Goal: Task Accomplishment & Management: Use online tool/utility

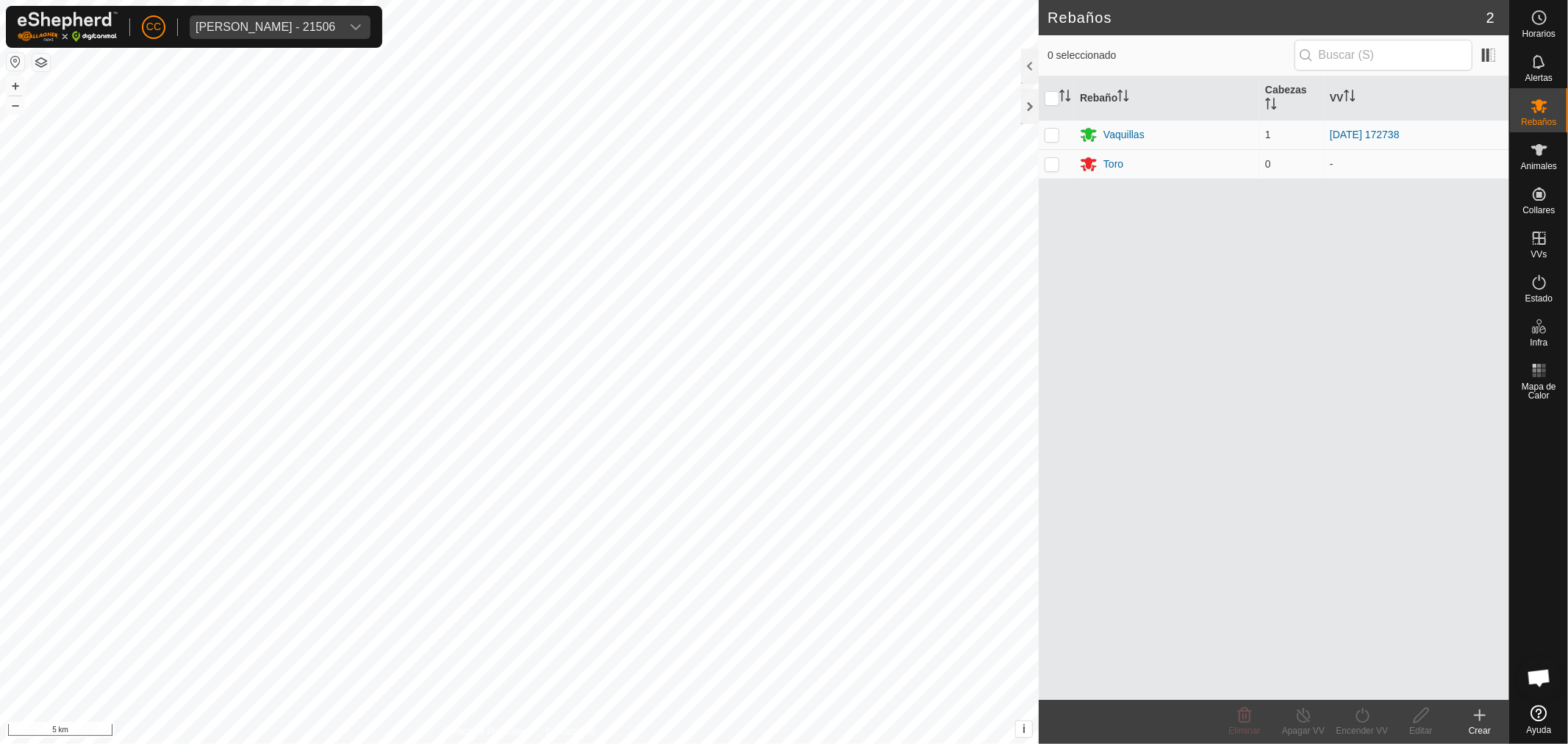
click at [238, 13] on div "CC [PERSON_NAME] - 21506" at bounding box center [194, 27] width 376 height 42
click at [242, 19] on span "[PERSON_NAME] - 21506" at bounding box center [265, 27] width 151 height 24
type input "son [PERSON_NAME]"
click at [354, 96] on li "Son [PERSON_NAME] - Son [PERSON_NAME]" at bounding box center [347, 99] width 312 height 30
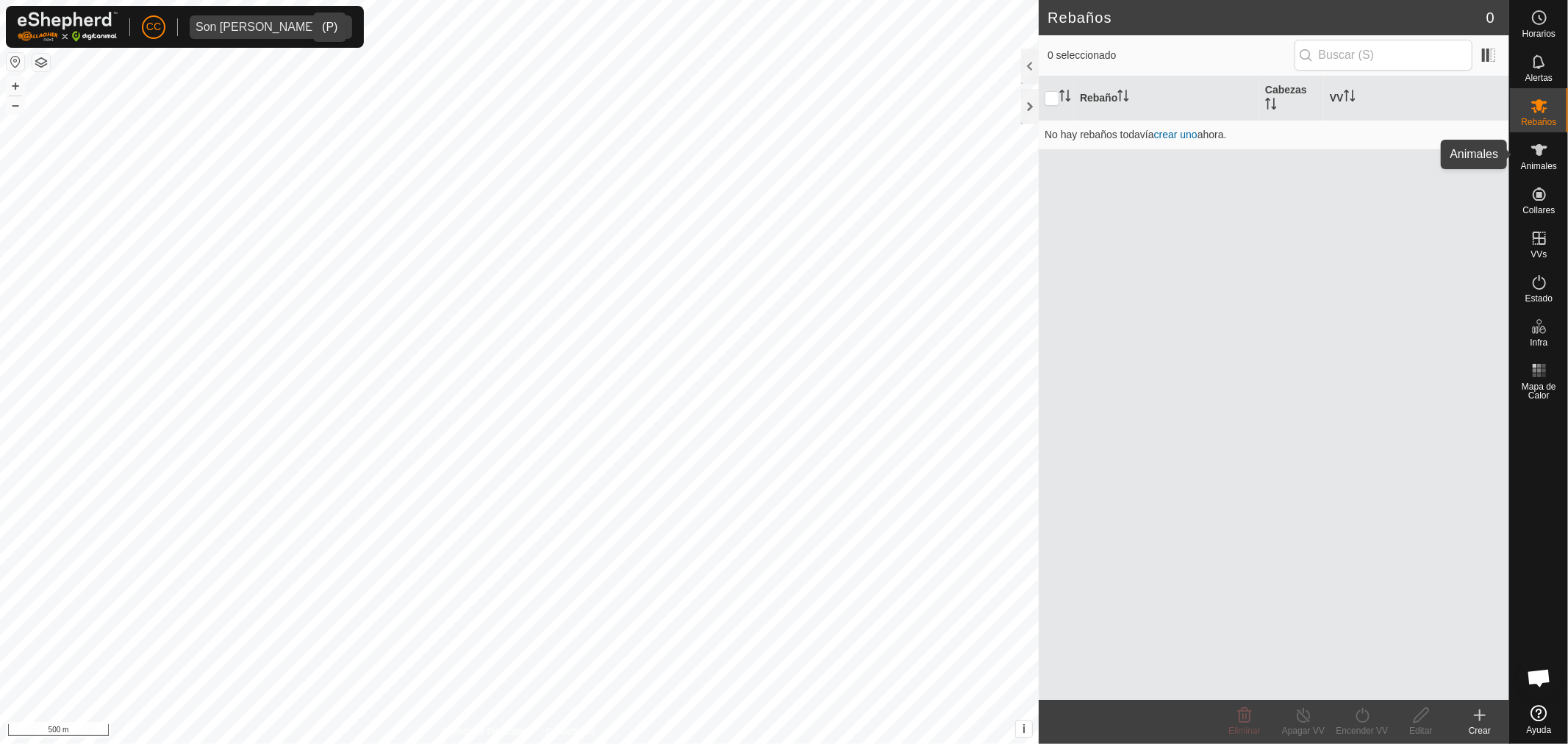
click at [1547, 150] on icon at bounding box center [1539, 150] width 18 height 18
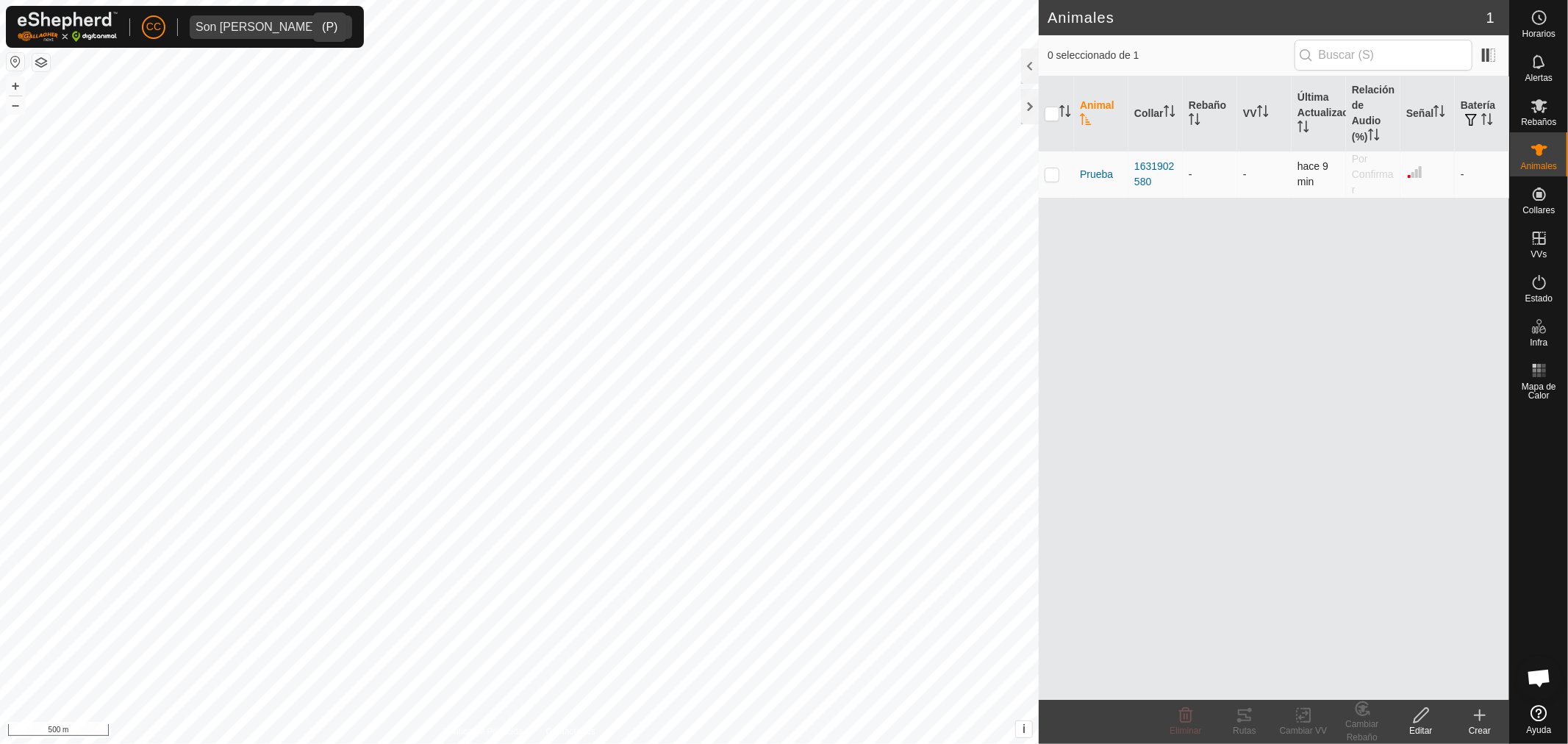
click at [1042, 172] on td at bounding box center [1056, 174] width 35 height 47
checkbox input "true"
click at [1248, 724] on div "Rutas" at bounding box center [1244, 731] width 59 height 13
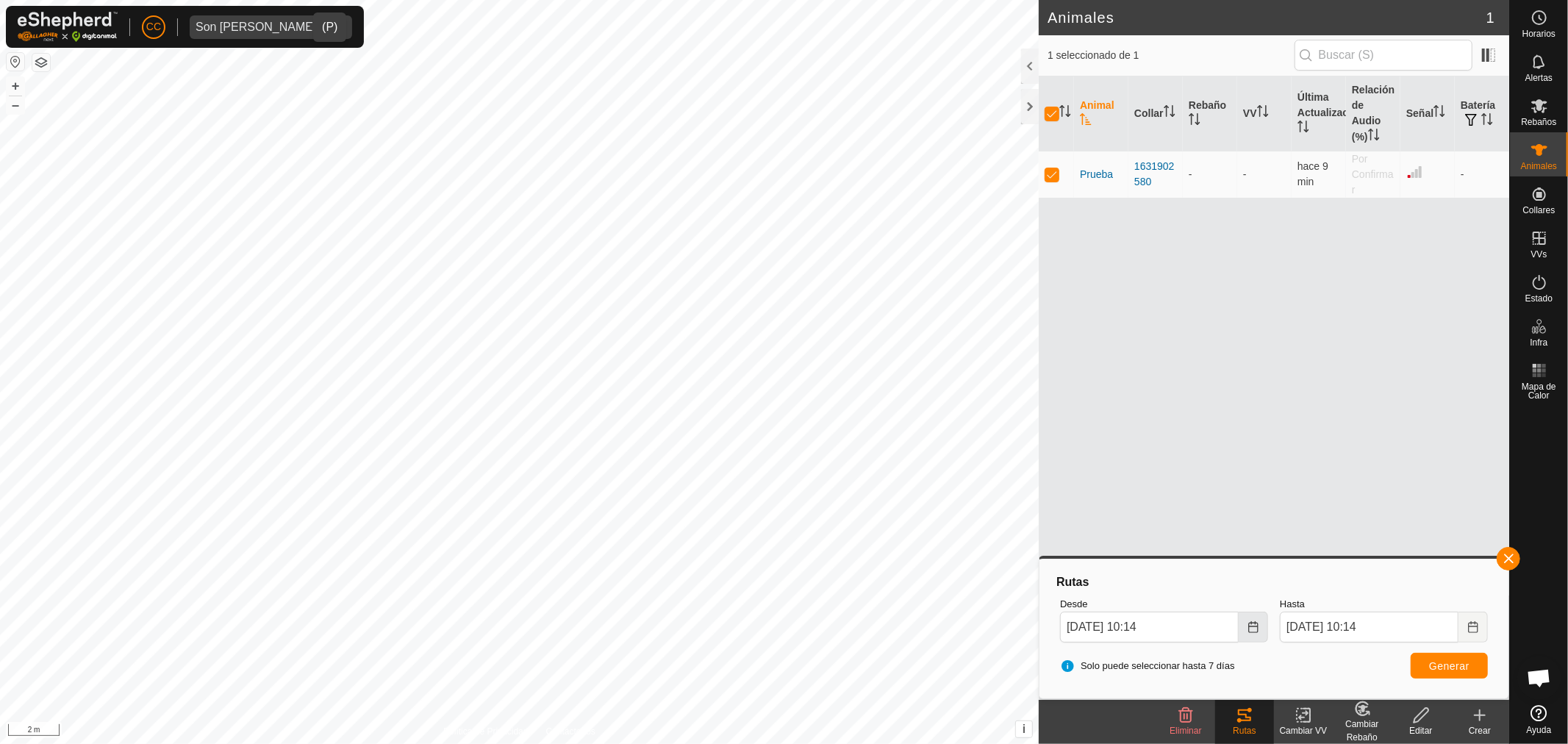
click at [1252, 625] on icon "Choose Date" at bounding box center [1253, 626] width 12 height 12
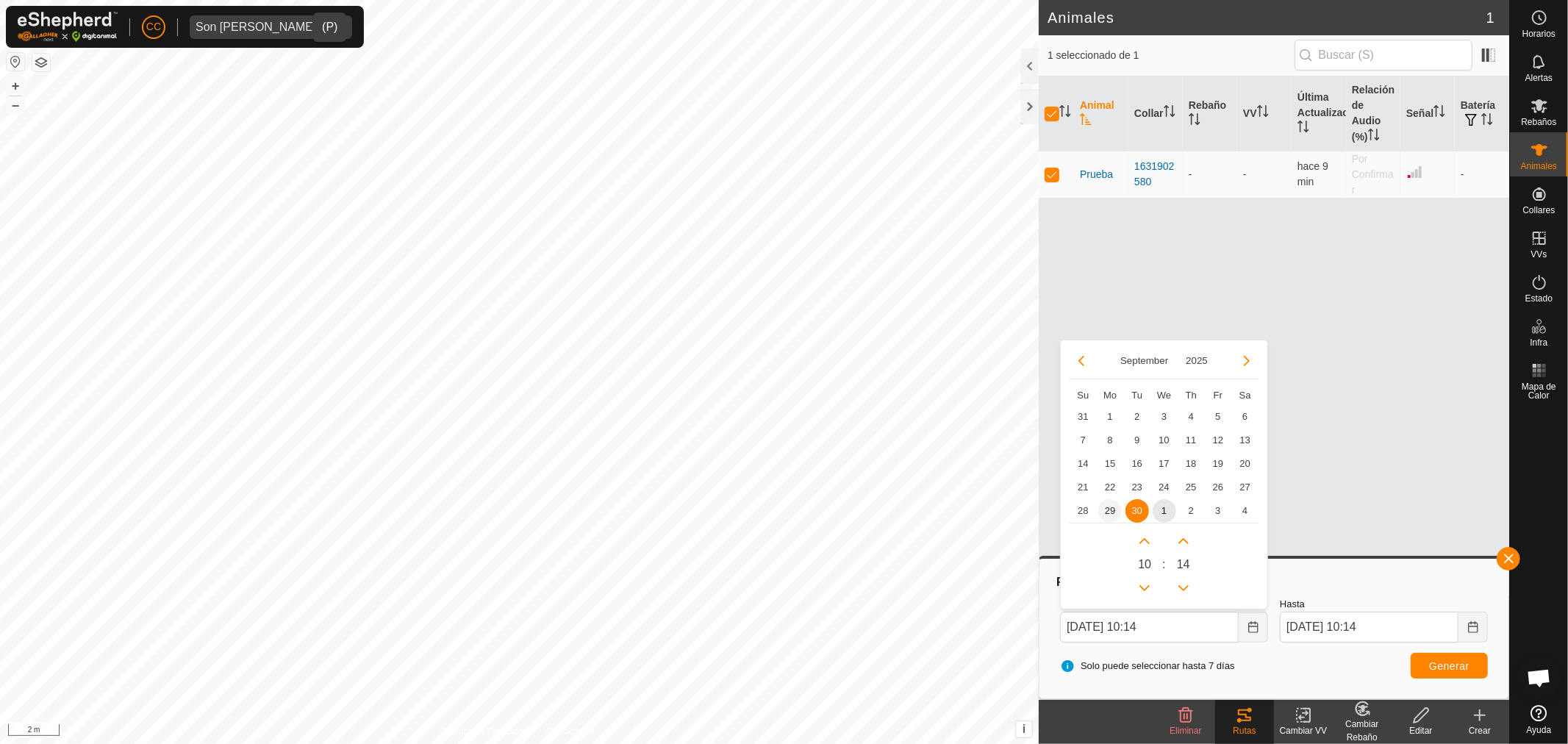
click at [1102, 507] on span "29" at bounding box center [1110, 511] width 24 height 24
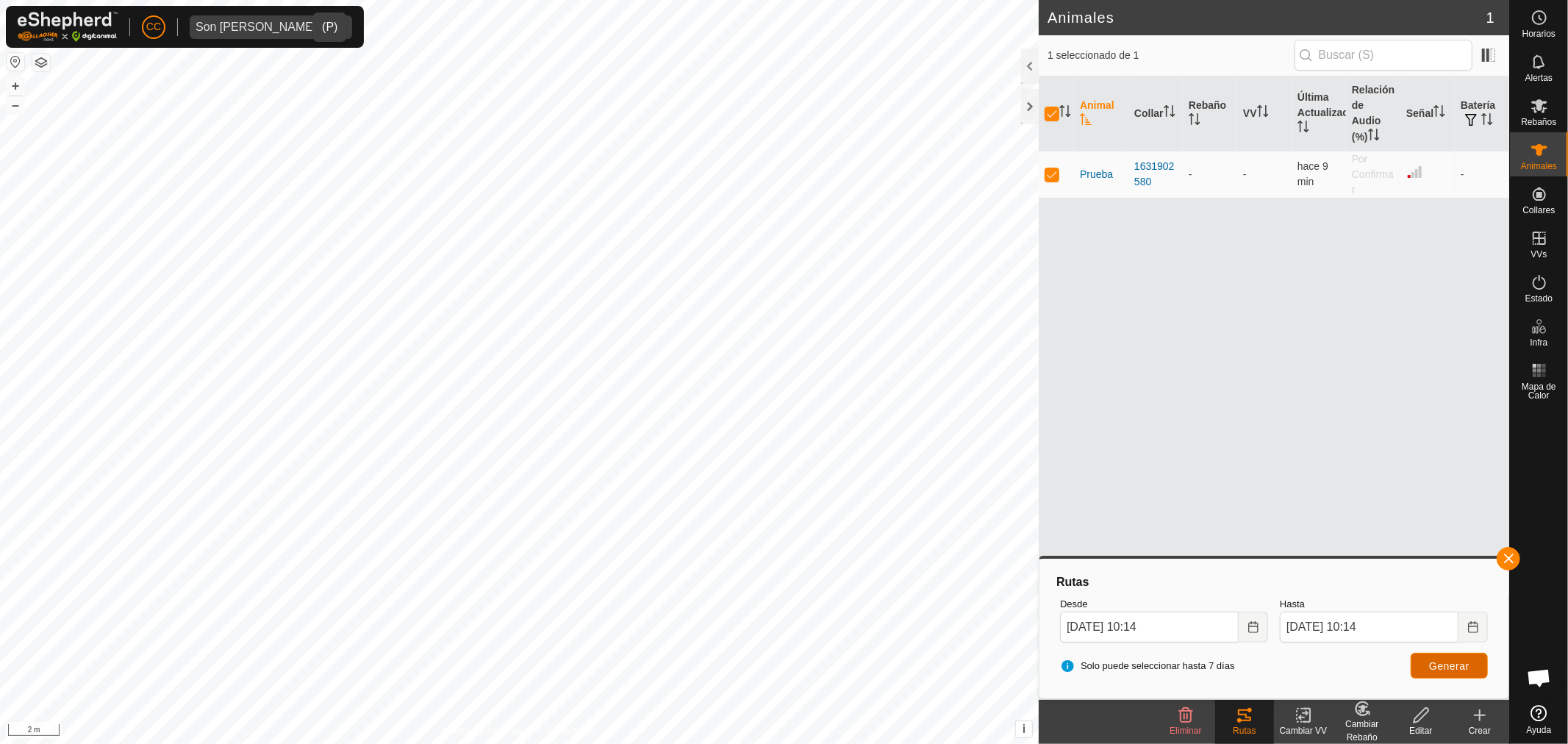
click at [1459, 666] on span "Generar" at bounding box center [1450, 666] width 41 height 12
click at [1254, 631] on icon "Choose Date" at bounding box center [1253, 626] width 9 height 12
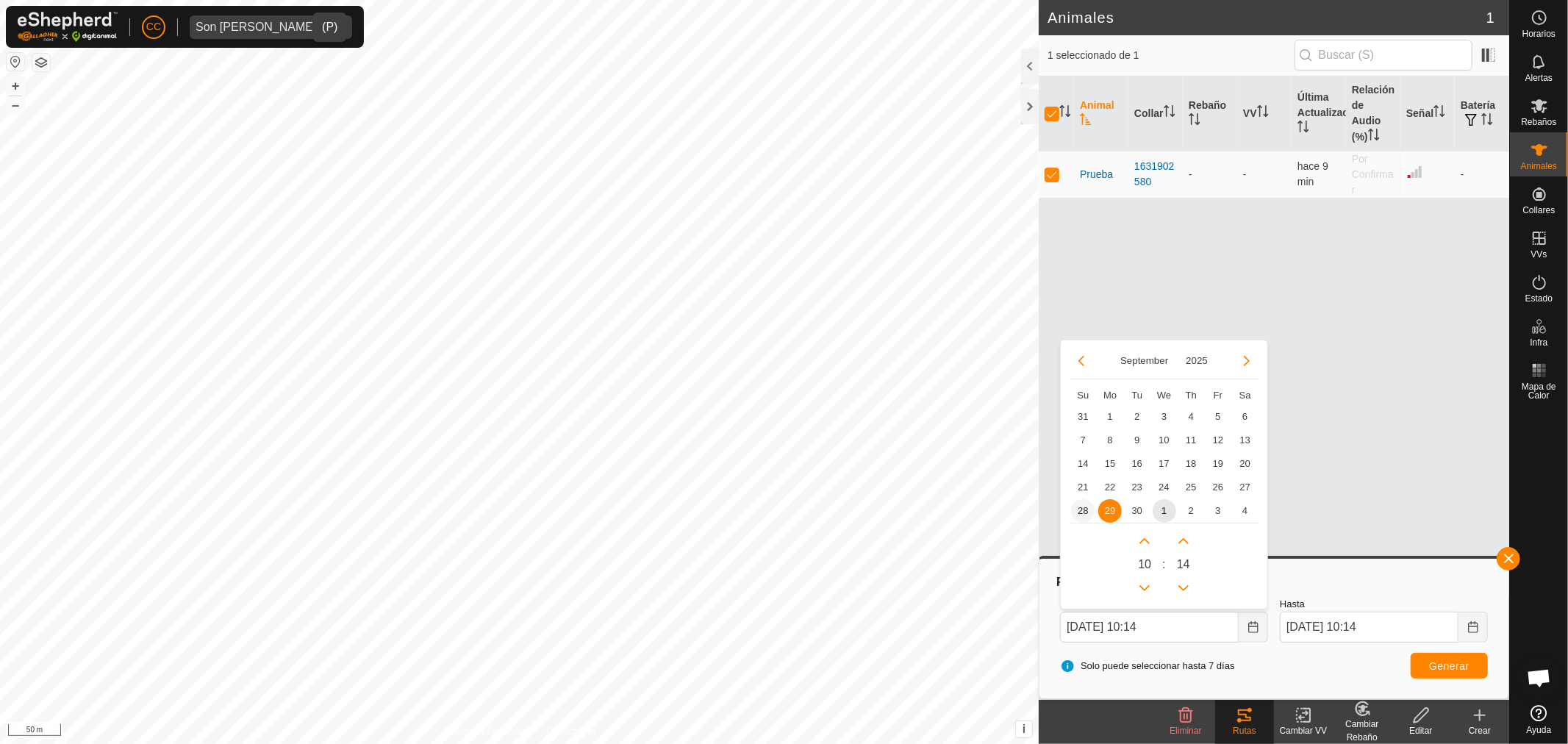
click at [1079, 510] on span "28" at bounding box center [1083, 511] width 24 height 24
type input "[DATE] 10:14"
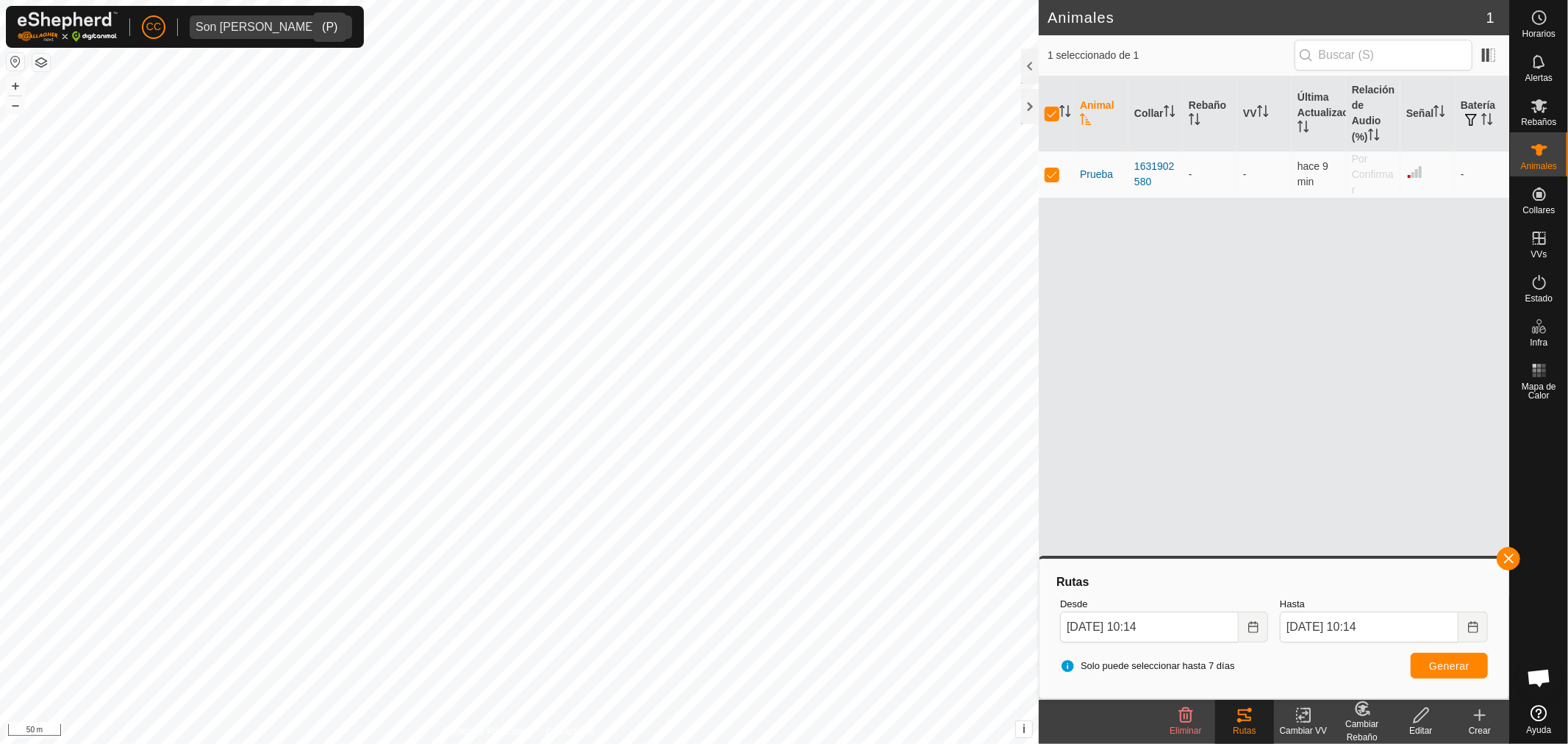
click at [1444, 680] on div "Solo puede seleccionar hasta 7 días Generar" at bounding box center [1274, 666] width 440 height 35
click at [1439, 670] on span "Generar" at bounding box center [1450, 666] width 41 height 12
click at [1468, 631] on icon "Choose Date" at bounding box center [1473, 626] width 9 height 12
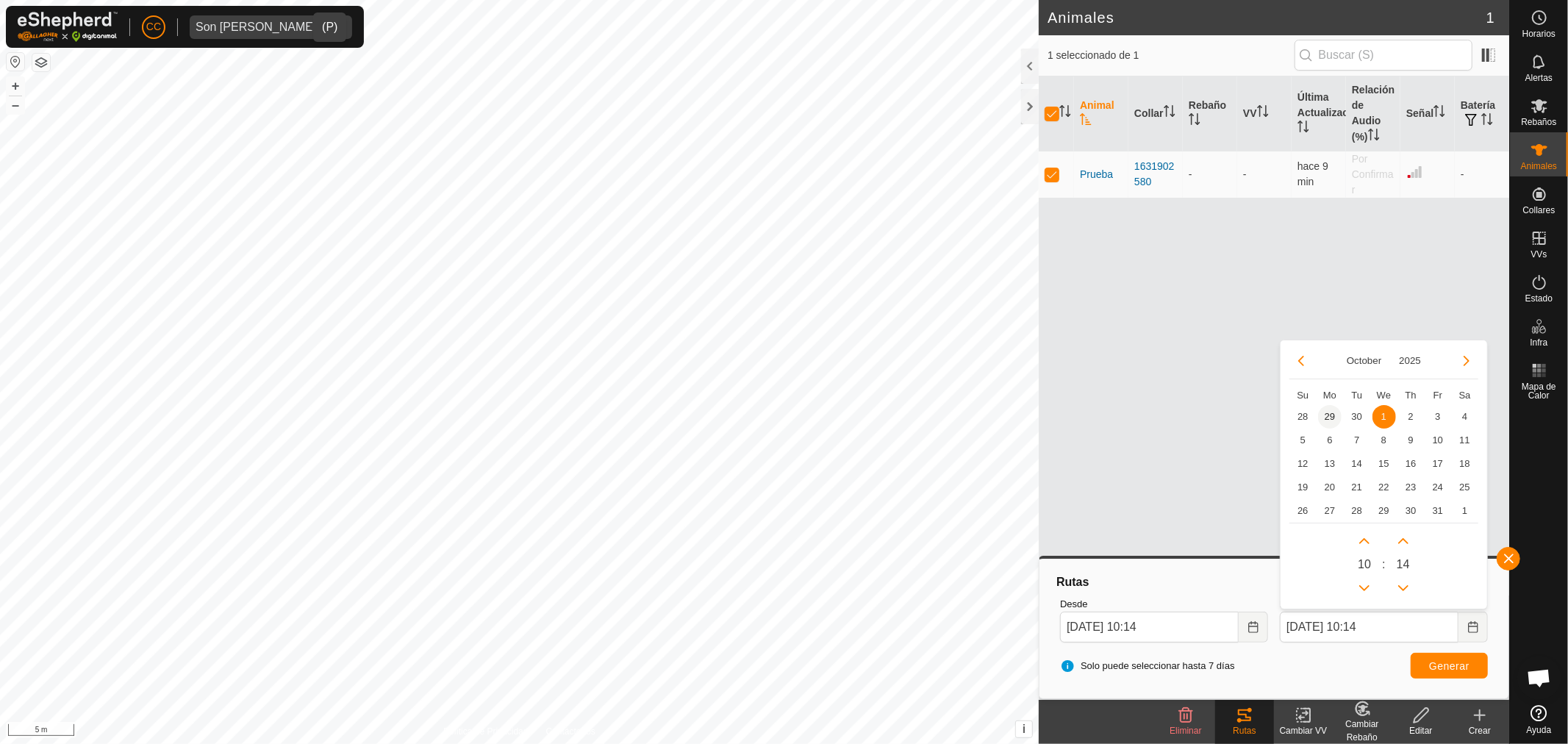
click at [1324, 412] on span "29" at bounding box center [1330, 417] width 24 height 24
type input "[DATE] 10:14"
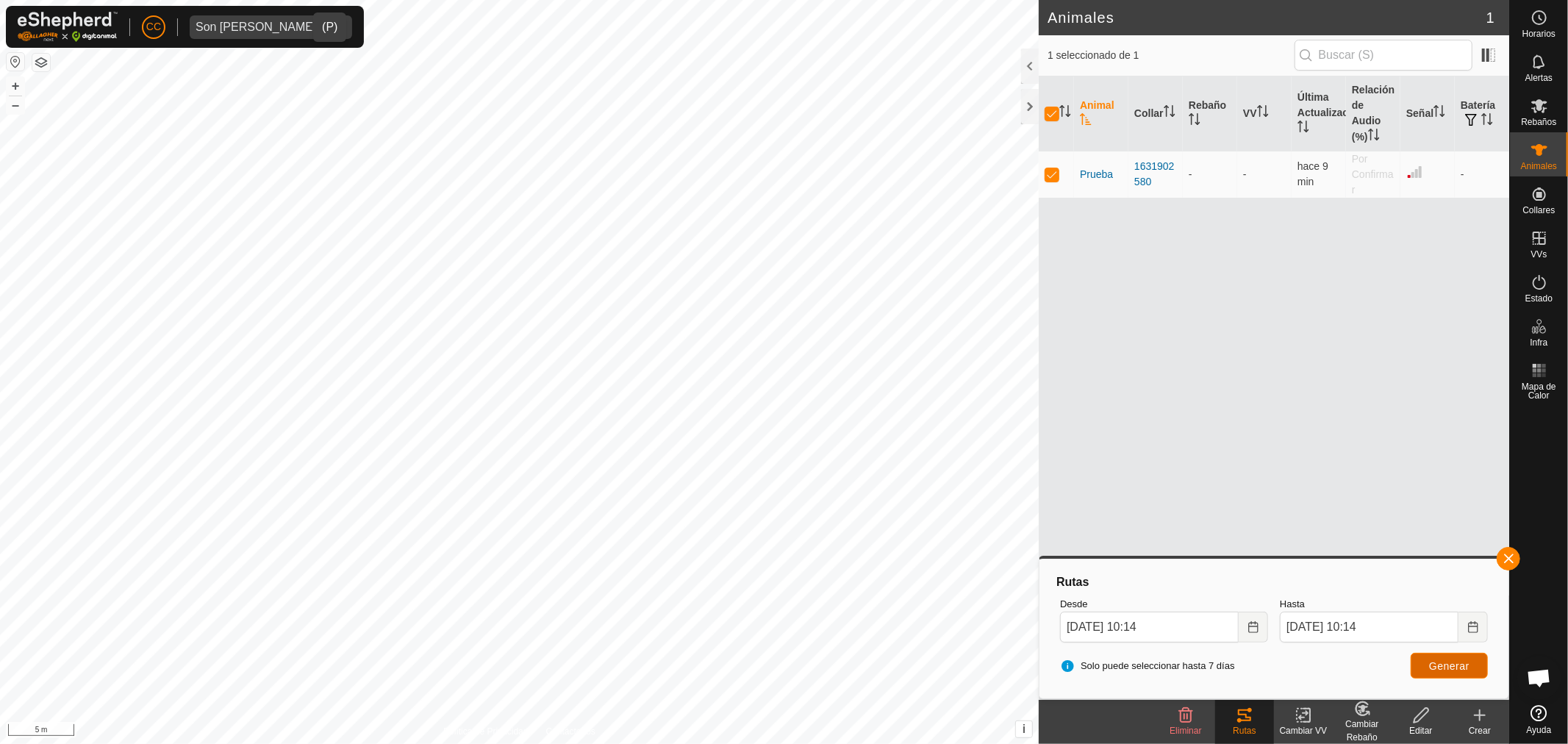
click at [1461, 660] on span "Generar" at bounding box center [1450, 666] width 41 height 12
click at [1138, 175] on div "1631902580" at bounding box center [1156, 174] width 42 height 31
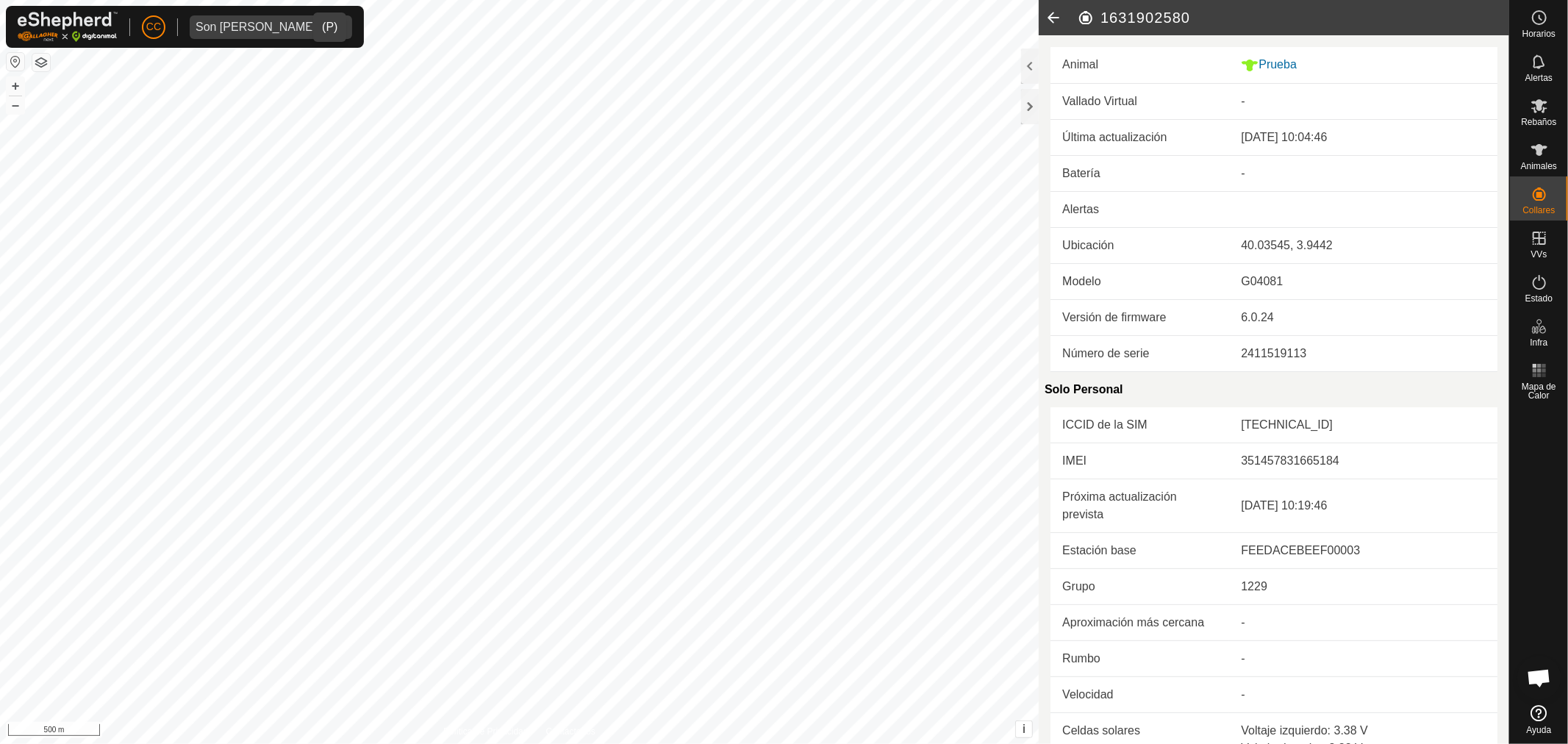
click at [1052, 18] on icon at bounding box center [1054, 17] width 30 height 35
